Goal: Find contact information: Find contact information

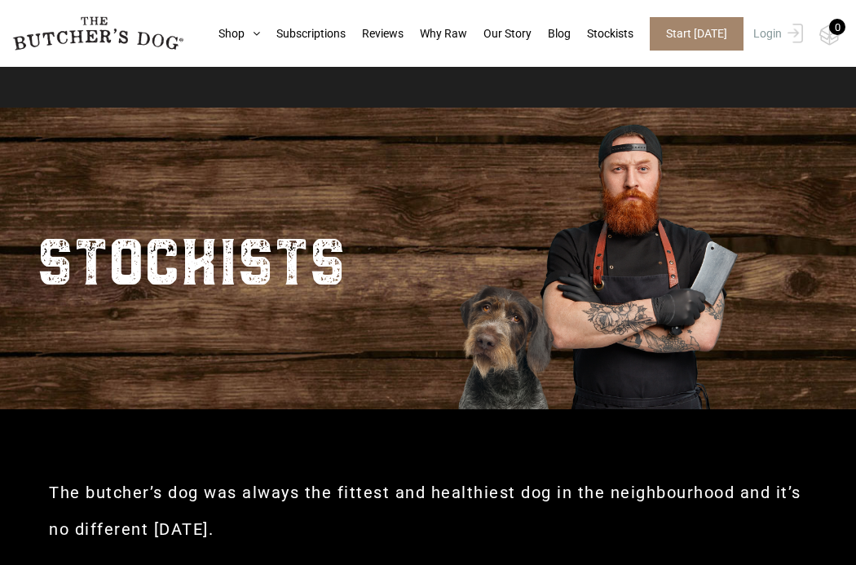
scroll to position [363, 0]
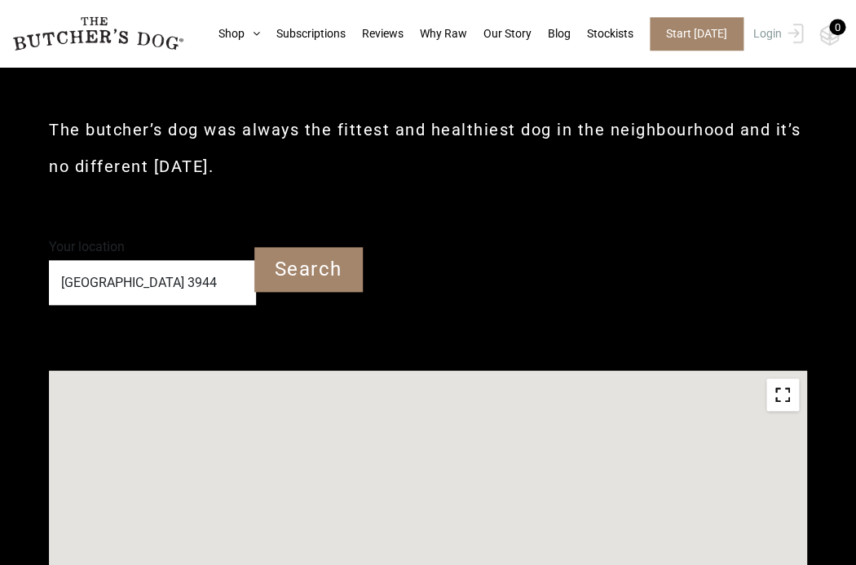
type input "3944"
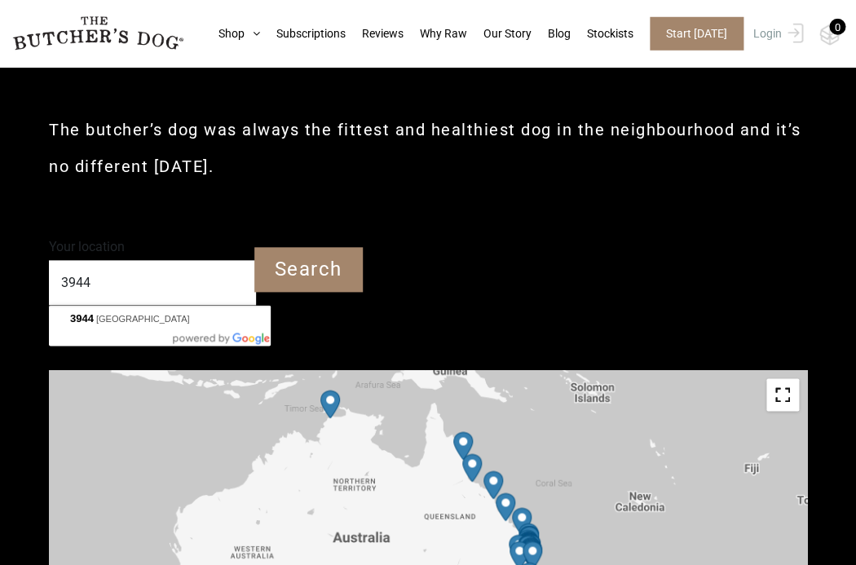
scroll to position [519, 0]
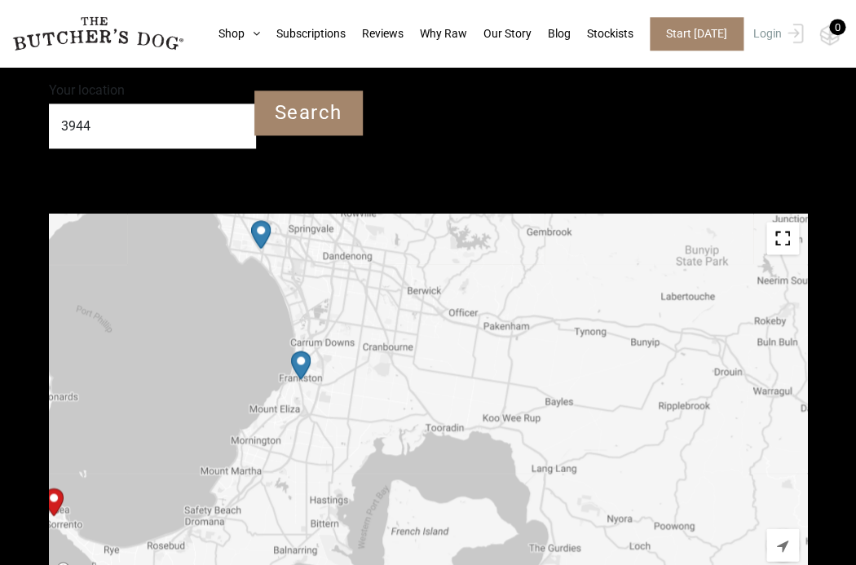
click at [309, 360] on img "Petbarn – Frankston" at bounding box center [301, 364] width 20 height 29
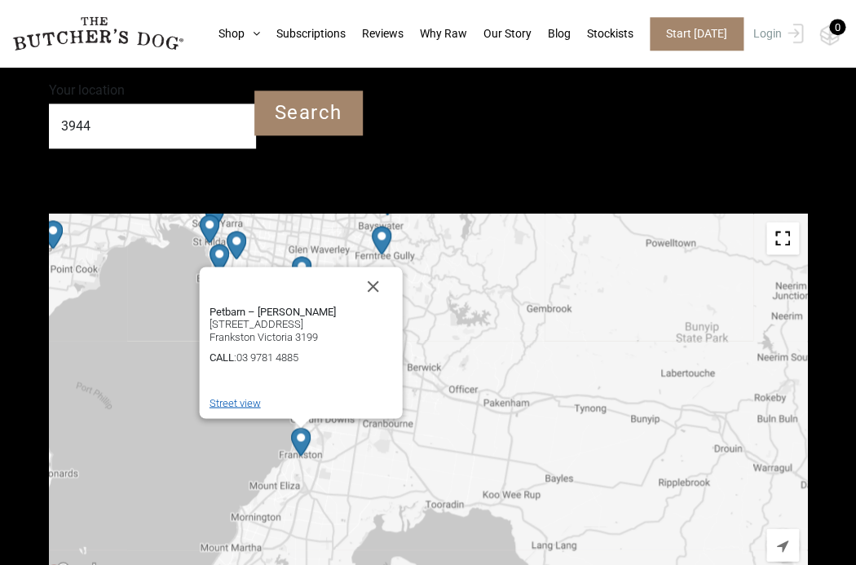
click at [241, 402] on link "Street view" at bounding box center [234, 402] width 51 height 12
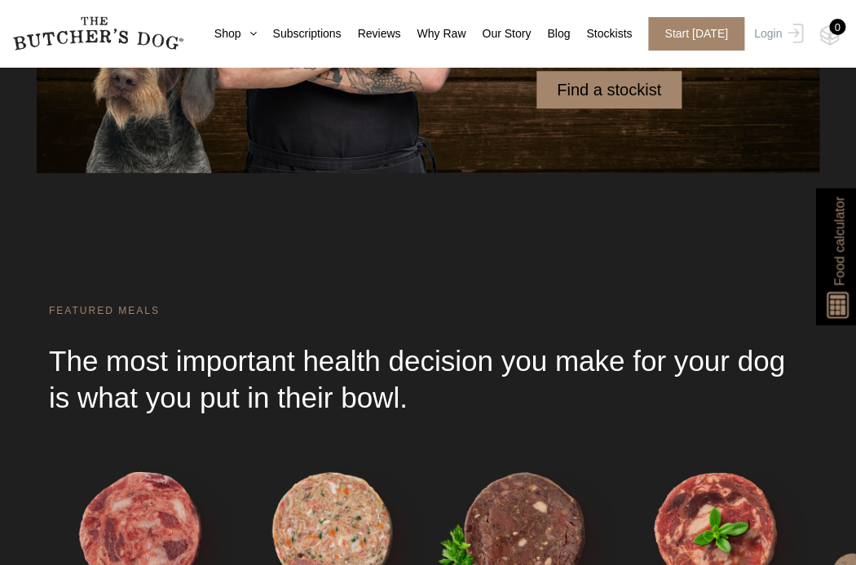
scroll to position [4599, 0]
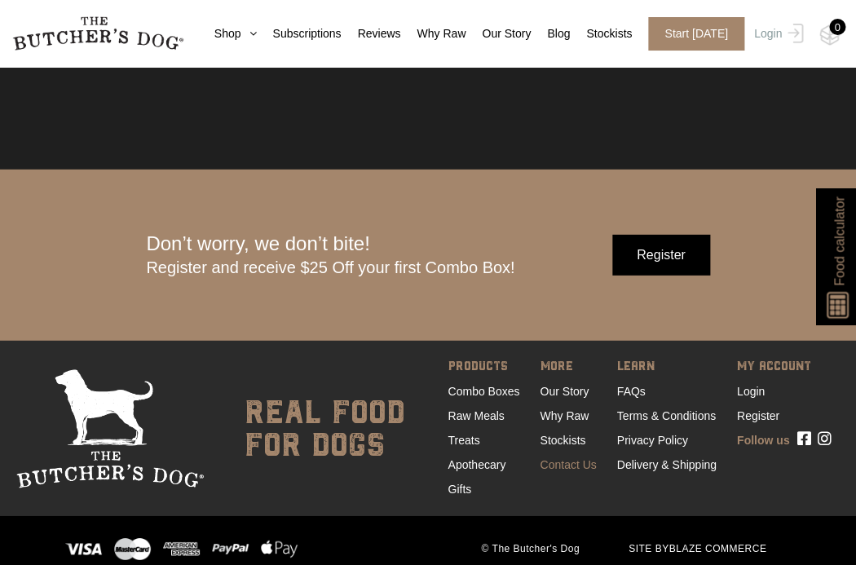
click at [563, 458] on link "Contact Us" at bounding box center [567, 464] width 56 height 13
